Goal: Find specific fact: Find specific fact

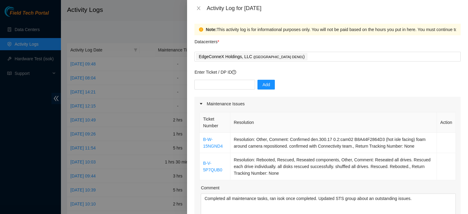
scroll to position [309, 0]
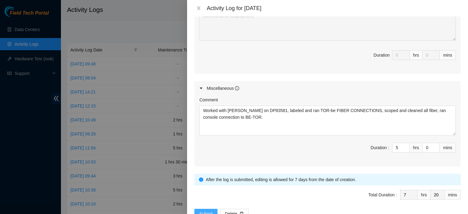
click at [209, 211] on span "Submit" at bounding box center [205, 213] width 13 height 7
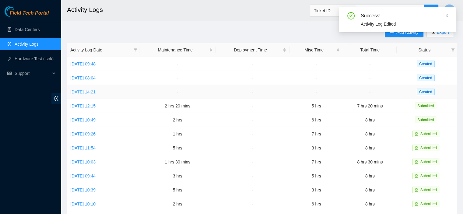
click at [96, 90] on link "[DATE] 14:21" at bounding box center [82, 91] width 25 height 5
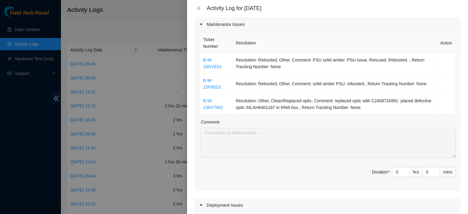
scroll to position [112, 0]
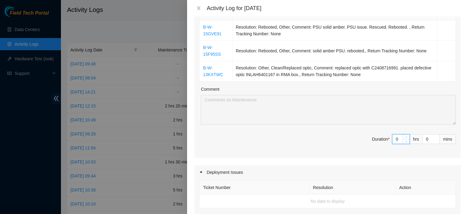
click at [395, 138] on input "0" at bounding box center [400, 139] width 17 height 9
type input "2"
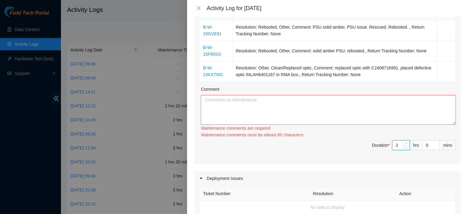
type input "2"
type input "3"
type input "30"
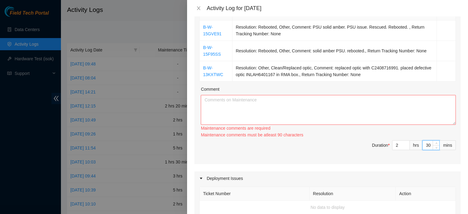
type input "30"
click at [341, 105] on textarea "Comment" at bounding box center [328, 110] width 255 height 30
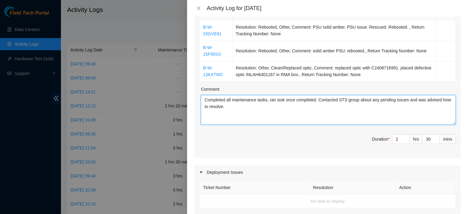
type textarea "Completed all maintenance tasks, ran isok once completed. Contacted STS group a…"
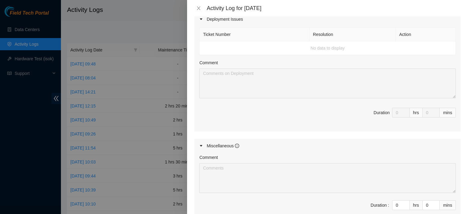
scroll to position [271, 0]
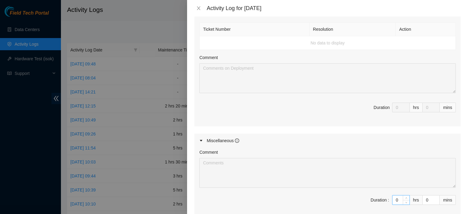
click at [396, 198] on input "0" at bounding box center [400, 199] width 17 height 9
type input "5"
type input "7"
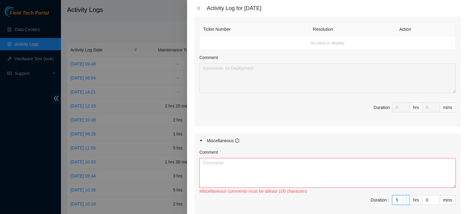
type input "5"
click at [375, 160] on textarea "Comment" at bounding box center [327, 173] width 256 height 30
paste textarea "Worked with [PERSON_NAME] on DP83581, labeled and ran TOR-be FIBER CONNECTIONS,…"
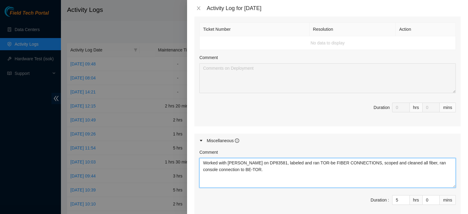
type textarea "Worked with [PERSON_NAME] on DP83581, labeled and ran TOR-be FIBER CONNECTIONS,…"
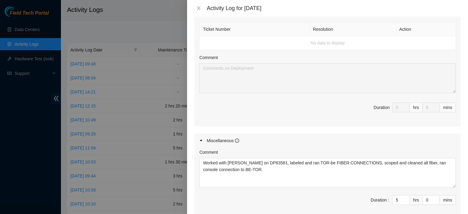
scroll to position [340, 0]
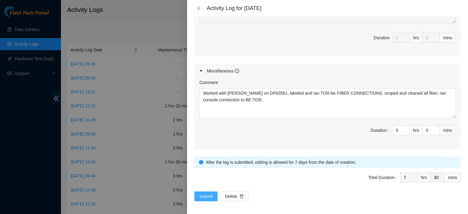
click at [203, 195] on span "Submit" at bounding box center [205, 196] width 13 height 7
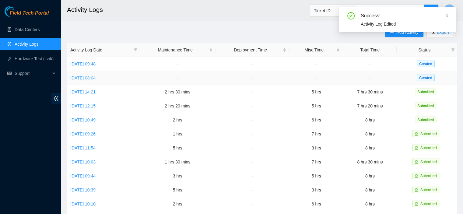
click at [88, 78] on link "[DATE] 08:04" at bounding box center [82, 77] width 25 height 5
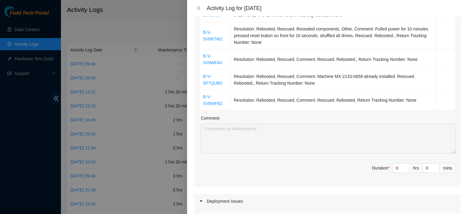
scroll to position [237, 0]
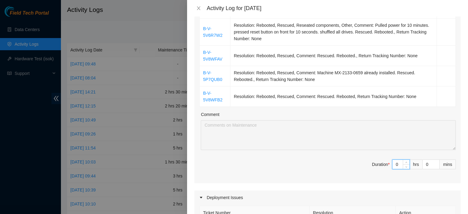
click at [396, 164] on input "0" at bounding box center [400, 164] width 17 height 9
type input "5"
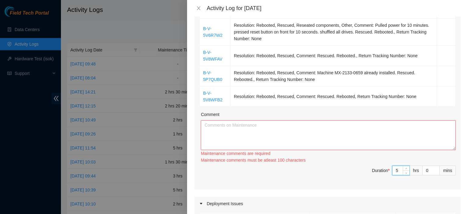
type input "5"
click at [366, 120] on textarea "Comment" at bounding box center [328, 135] width 255 height 30
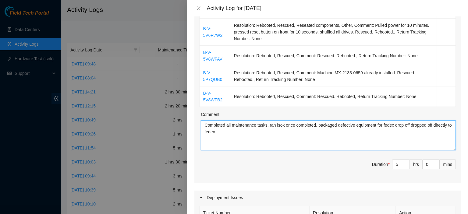
type textarea "Completed all maintenance tasks, ran isok once completed. packaged defective eq…"
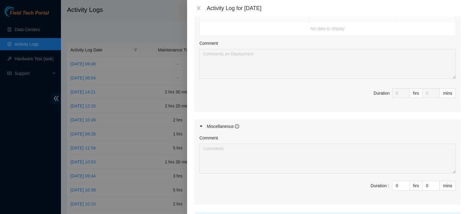
scroll to position [444, 0]
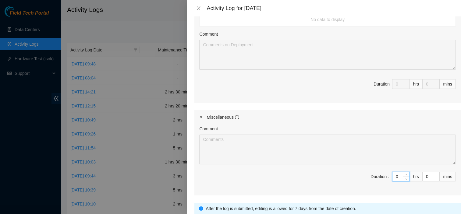
click at [392, 174] on input "0" at bounding box center [400, 176] width 17 height 9
type input "3"
type input "8"
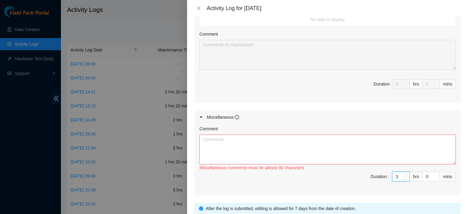
type input "3"
click at [333, 139] on textarea "Comment" at bounding box center [327, 150] width 256 height 30
paste textarea "Worked with [PERSON_NAME] on DP83581, labeled and ran TOR-be FIBER CONNECTIONS,…"
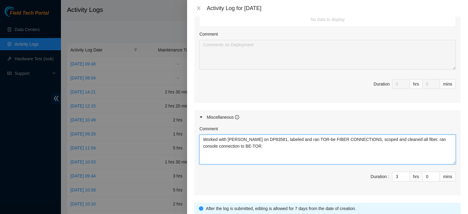
click at [229, 145] on textarea "Worked with [PERSON_NAME] on DP83581, labeled and ran TOR-be FIBER CONNECTIONS,…" at bounding box center [327, 150] width 256 height 30
click at [217, 144] on textarea "Worked with [PERSON_NAME] on DP83581, labeled and ran TOR-be FIBER CONNECTIONS,…" at bounding box center [327, 150] width 256 height 30
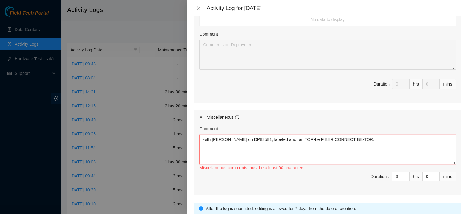
click at [332, 136] on textarea "with [PERSON_NAME] on DP83581, labeled and ran TOR-be FIBER CONNECT BE-TOR." at bounding box center [327, 150] width 256 height 30
click at [329, 137] on textarea "with [PERSON_NAME] on DP83581, unboxed both BE-TOR." at bounding box center [327, 150] width 256 height 30
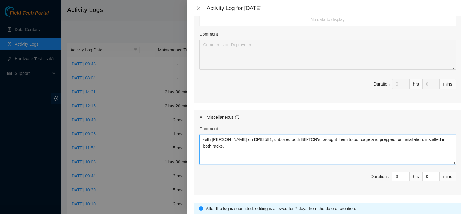
type textarea "with [PERSON_NAME] on DP83581, unboxed both BE-TOR's. brought them to our cage …"
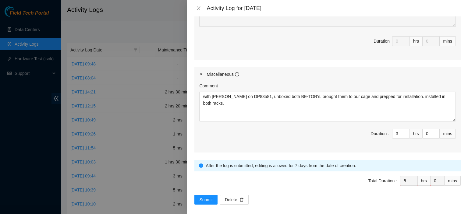
scroll to position [489, 0]
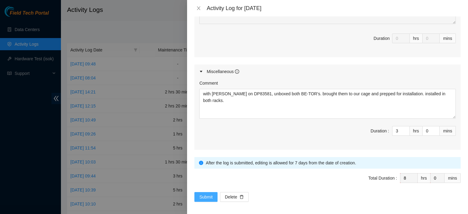
click at [208, 195] on span "Submit" at bounding box center [205, 197] width 13 height 7
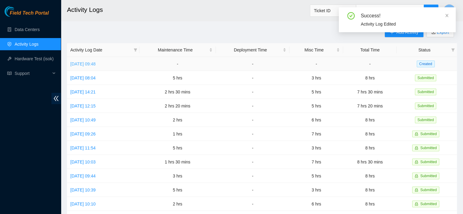
click at [83, 63] on link "[DATE] 09:48" at bounding box center [82, 63] width 25 height 5
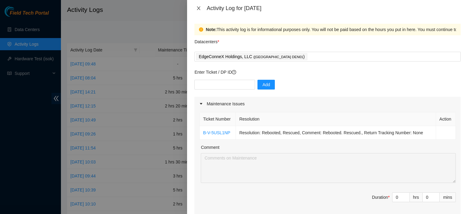
click at [198, 9] on icon "close" at bounding box center [198, 8] width 5 height 5
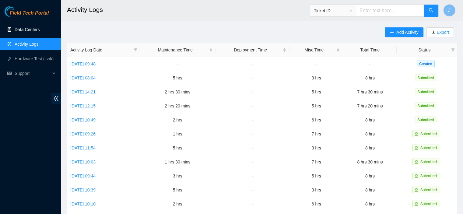
click at [20, 30] on link "Data Centers" at bounding box center [27, 29] width 25 height 5
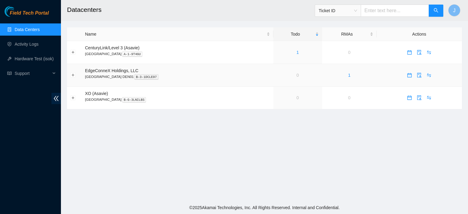
click at [332, 75] on td "1" at bounding box center [349, 75] width 54 height 23
click at [348, 75] on link "1" at bounding box center [349, 75] width 2 height 5
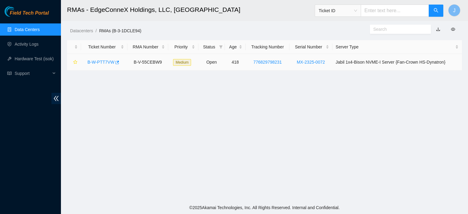
click at [273, 61] on link "776829798231" at bounding box center [267, 62] width 28 height 5
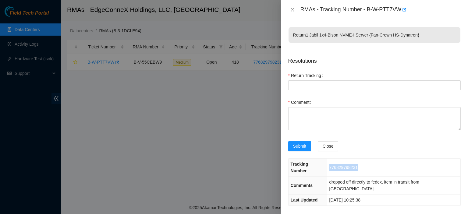
drag, startPoint x: 367, startPoint y: 163, endPoint x: 335, endPoint y: 166, distance: 31.5
click at [335, 166] on td "776829798231" at bounding box center [393, 168] width 133 height 18
copy span "776829798231"
